Goal: Transaction & Acquisition: Obtain resource

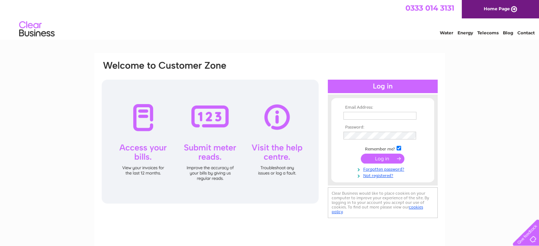
type input "collette@moodiesburndentalcare.com"
click at [368, 155] on input "submit" at bounding box center [383, 159] width 44 height 10
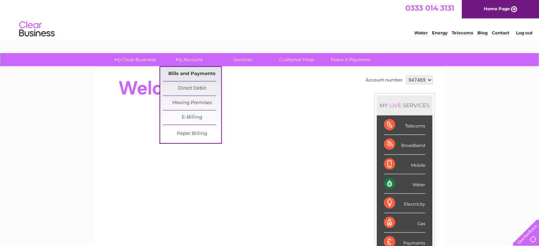
click at [190, 74] on link "Bills and Payments" at bounding box center [192, 74] width 58 height 14
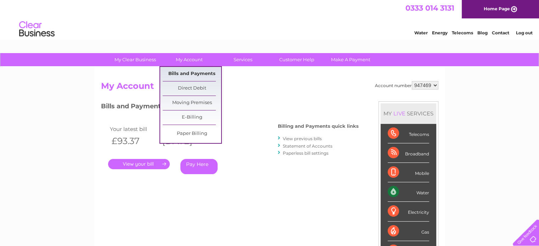
click at [192, 73] on link "Bills and Payments" at bounding box center [192, 74] width 58 height 14
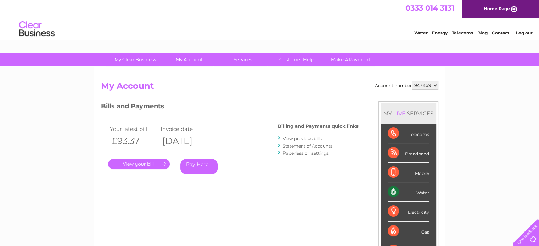
click at [135, 165] on link "." at bounding box center [139, 164] width 62 height 10
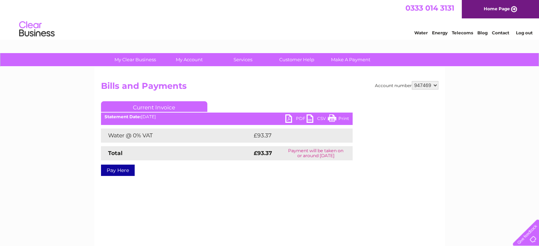
click at [290, 117] on link "PDF" at bounding box center [295, 119] width 21 height 10
